Goal: Find specific page/section: Find specific page/section

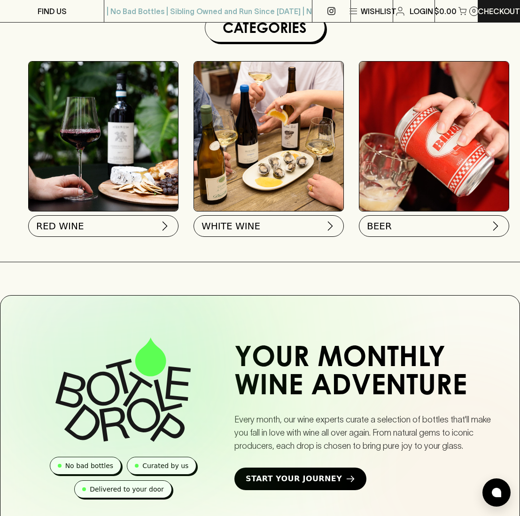
scroll to position [296, 0]
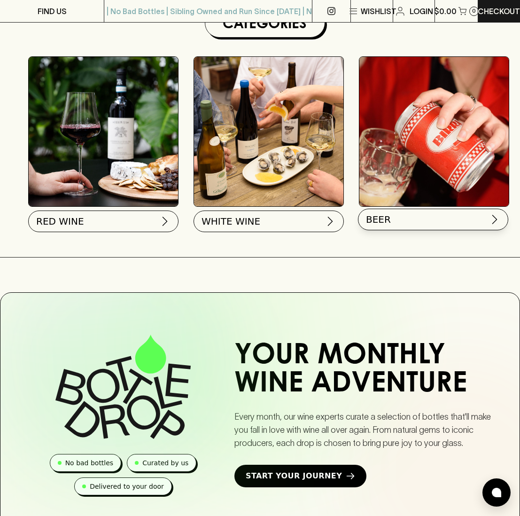
click at [405, 219] on button "BEER" at bounding box center [433, 220] width 150 height 22
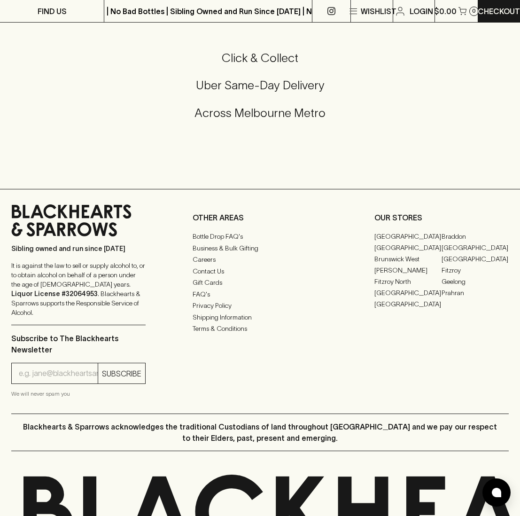
scroll to position [1630, 0]
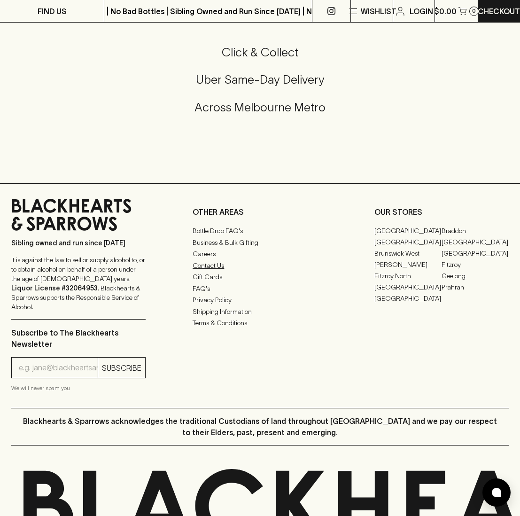
click at [216, 269] on link "Contact Us" at bounding box center [260, 265] width 134 height 11
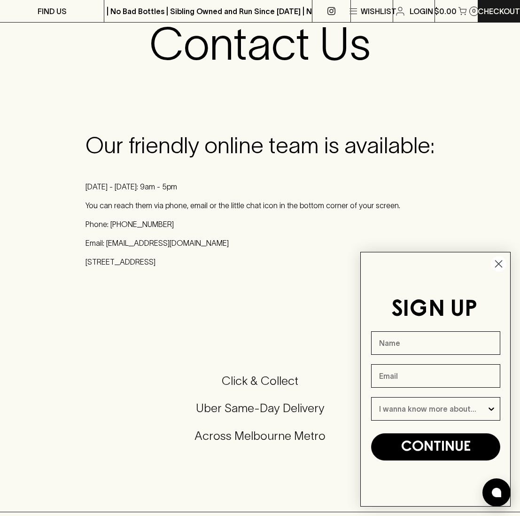
scroll to position [79, 0]
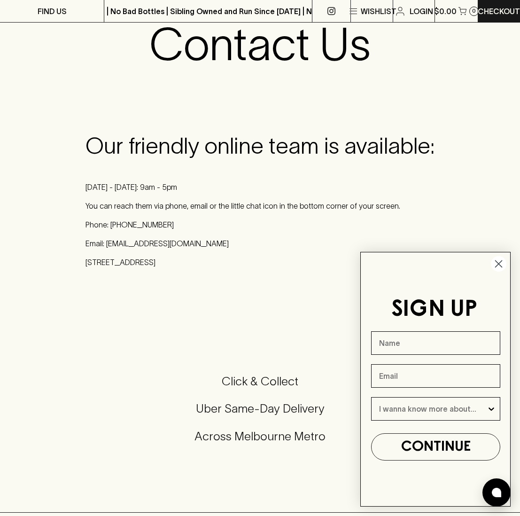
click at [498, 265] on circle "Close dialog" at bounding box center [498, 263] width 15 height 15
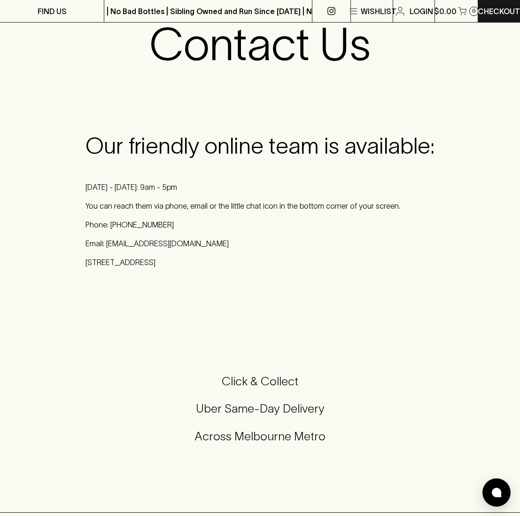
scroll to position [0, 0]
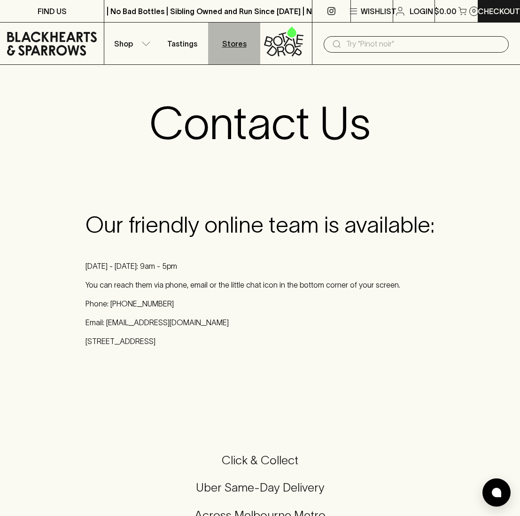
click at [231, 44] on p "Stores" at bounding box center [234, 43] width 24 height 11
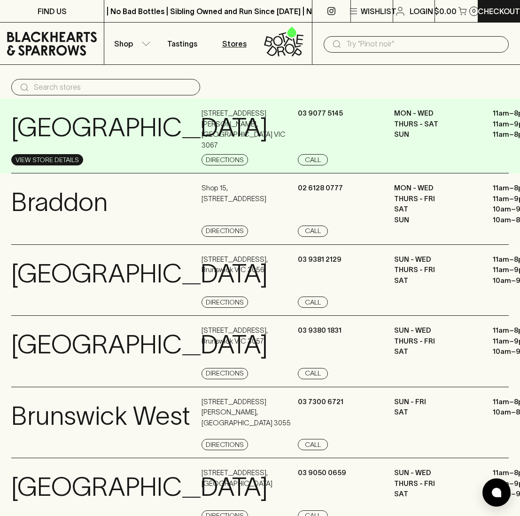
click at [61, 157] on link "View Store Details" at bounding box center [47, 159] width 72 height 11
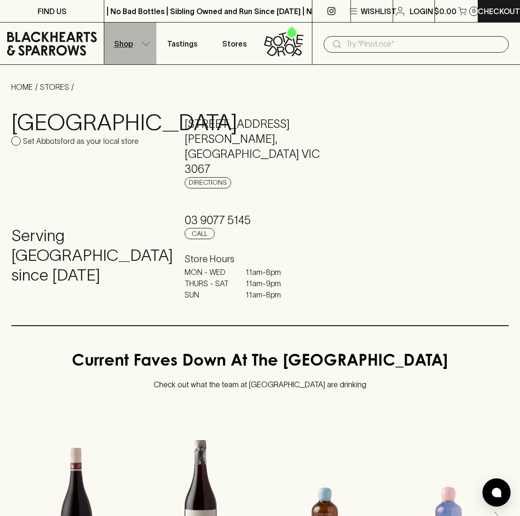
click at [147, 41] on icon "button" at bounding box center [145, 43] width 9 height 5
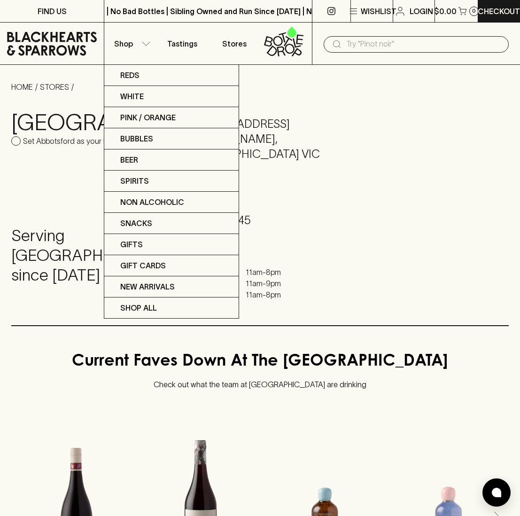
click at [180, 43] on div at bounding box center [260, 258] width 520 height 516
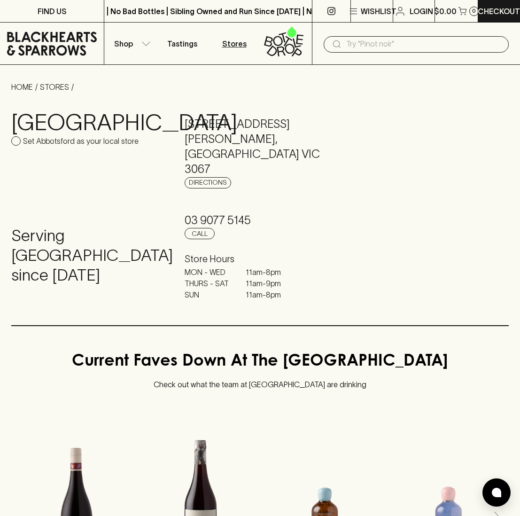
click at [233, 43] on p "Stores" at bounding box center [234, 43] width 24 height 11
